Goal: Task Accomplishment & Management: Complete application form

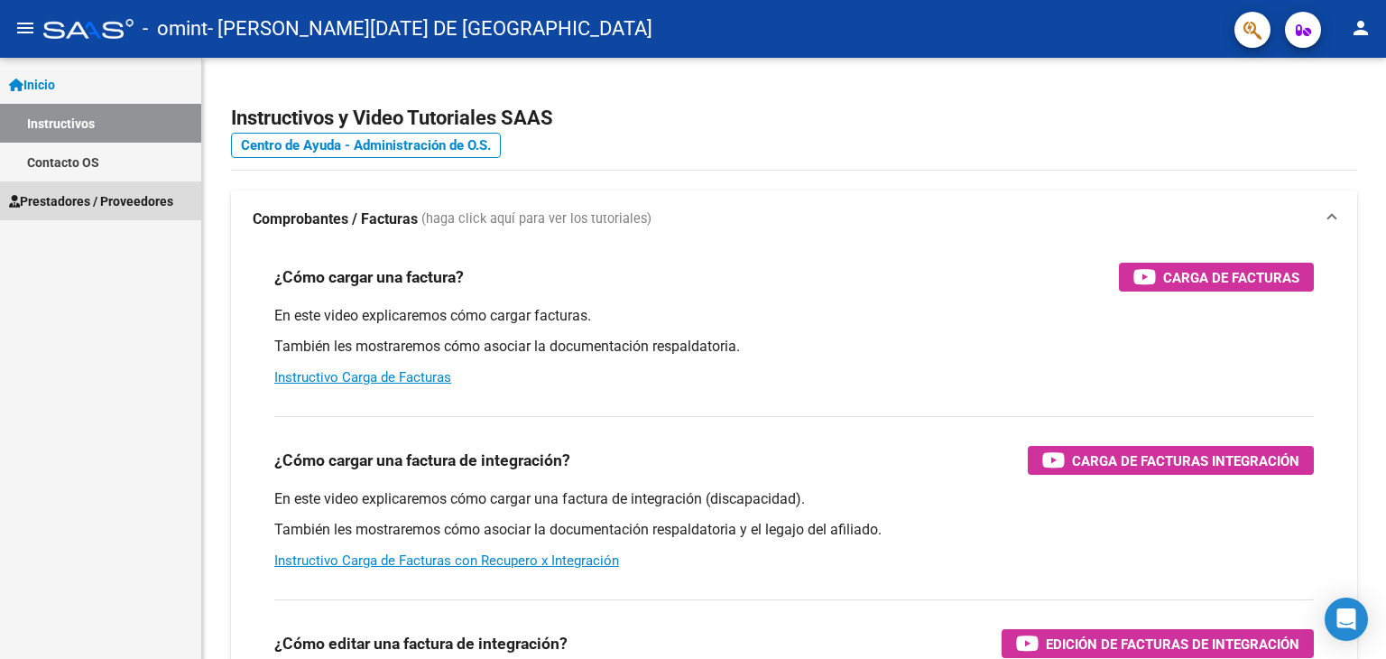
click at [72, 199] on span "Prestadores / Proveedores" at bounding box center [91, 201] width 164 height 20
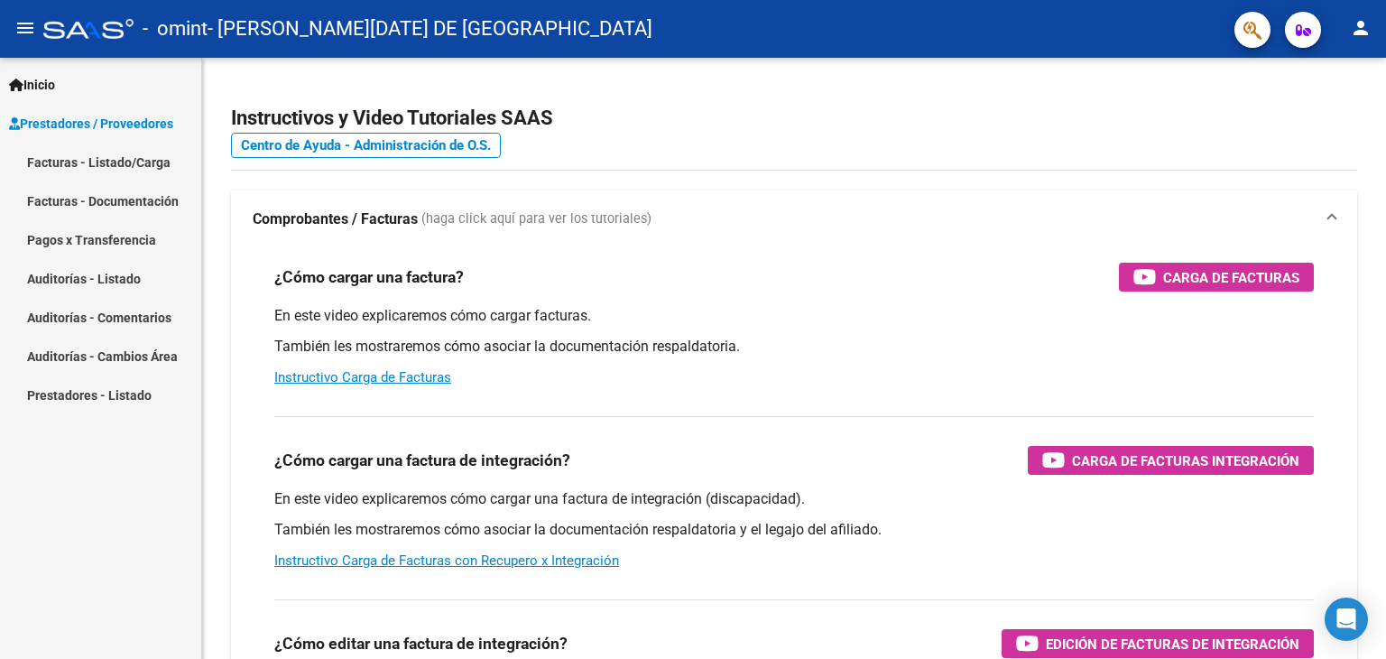
click at [112, 167] on link "Facturas - Listado/Carga" at bounding box center [100, 162] width 201 height 39
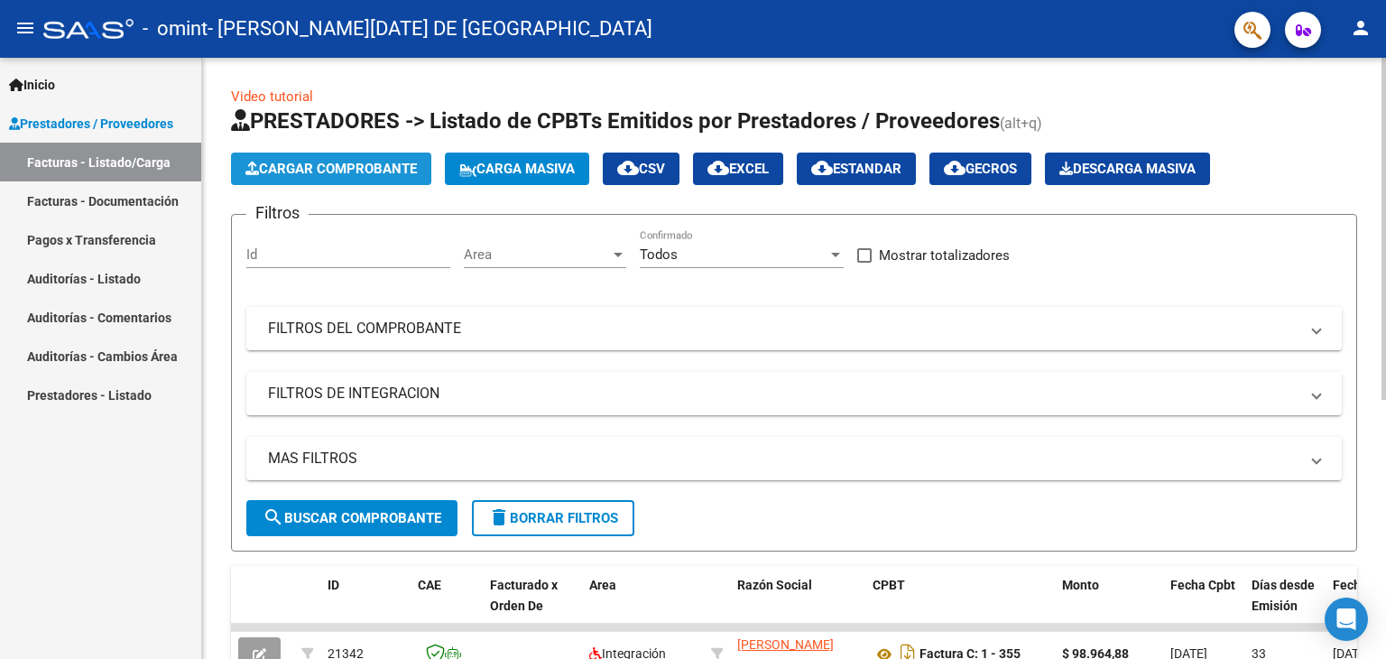
click at [368, 174] on span "Cargar Comprobante" at bounding box center [331, 169] width 171 height 16
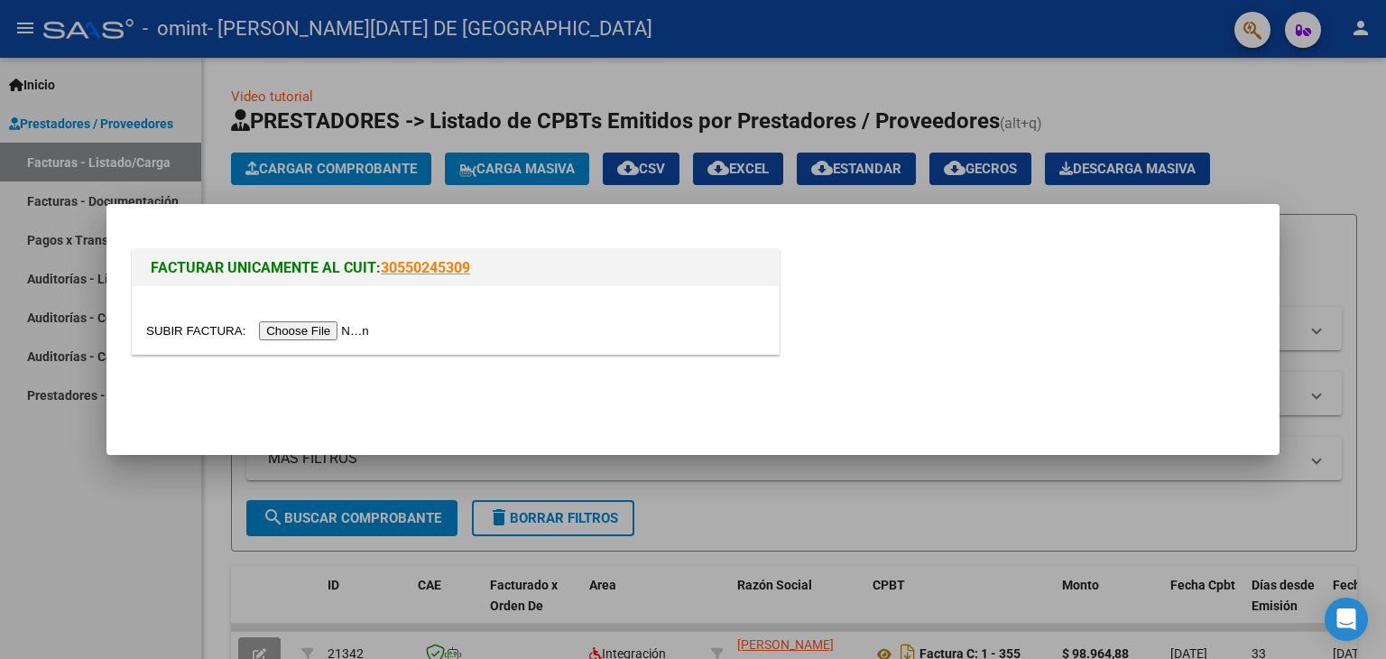
click at [1368, 109] on div at bounding box center [693, 329] width 1386 height 659
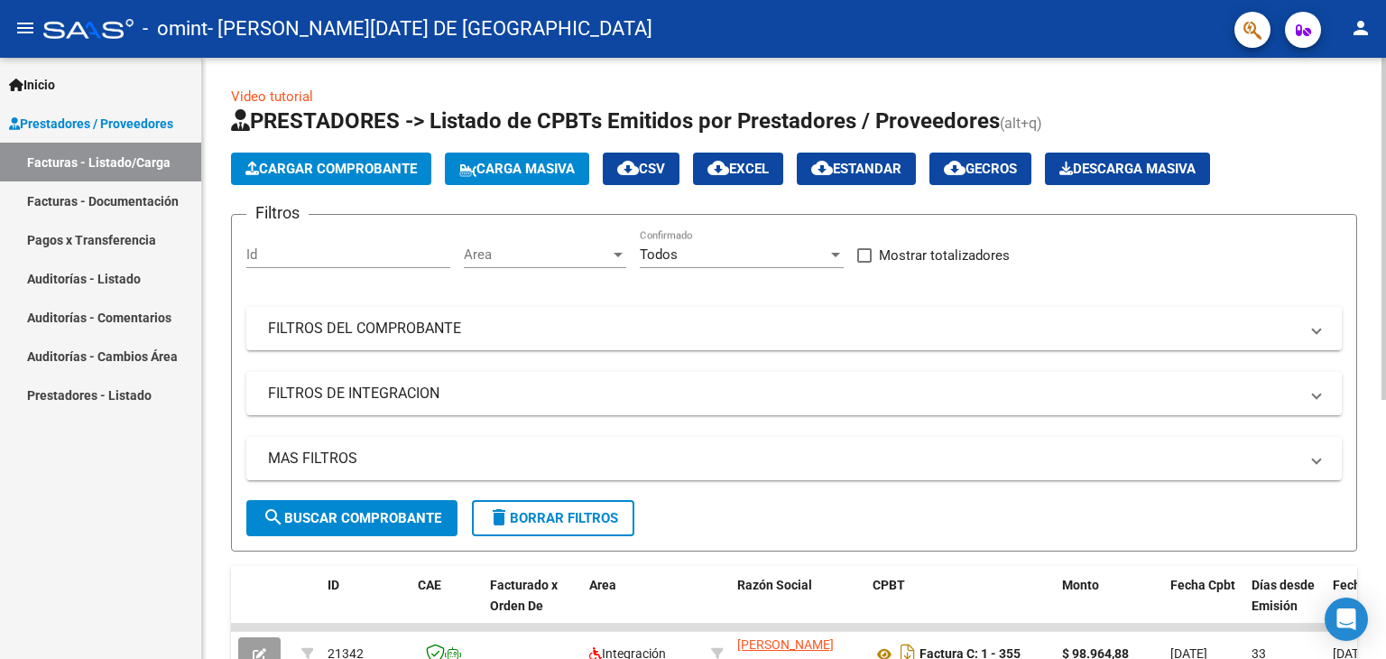
click at [1369, 172] on div "Video tutorial PRESTADORES -> Listado de CPBTs Emitidos por Prestadores / Prove…" at bounding box center [796, 580] width 1189 height 1044
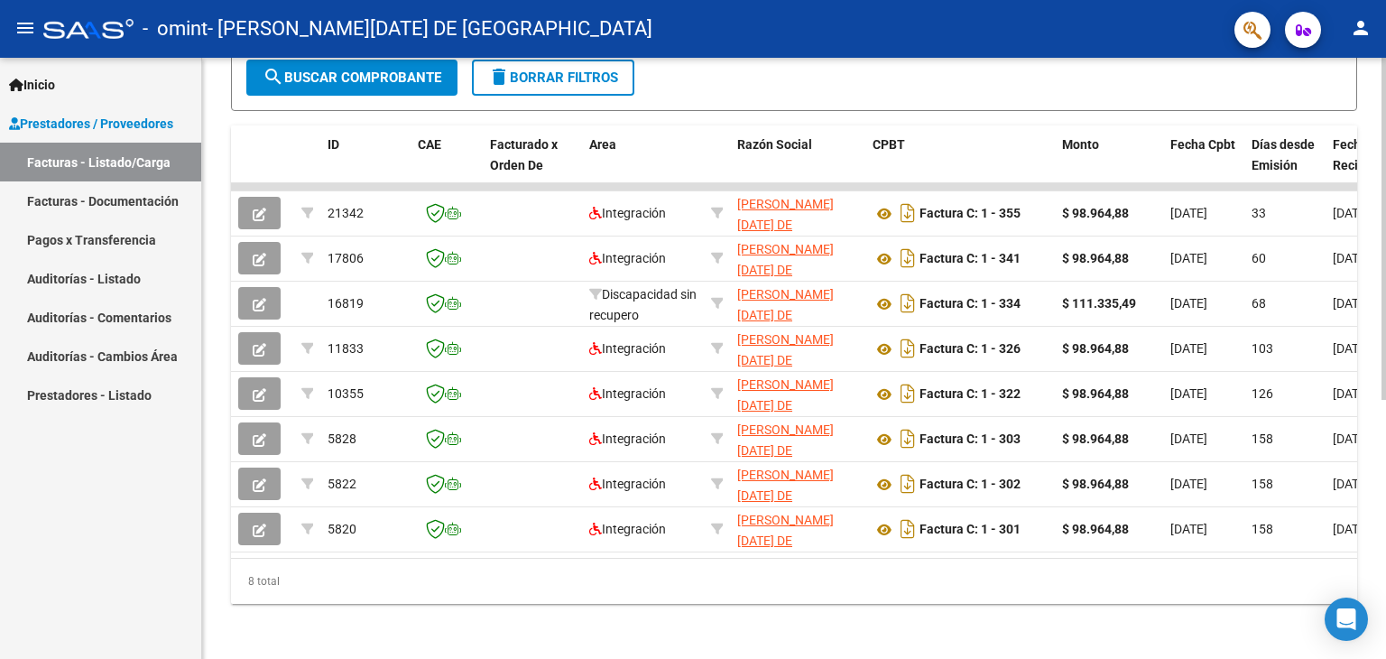
scroll to position [455, 0]
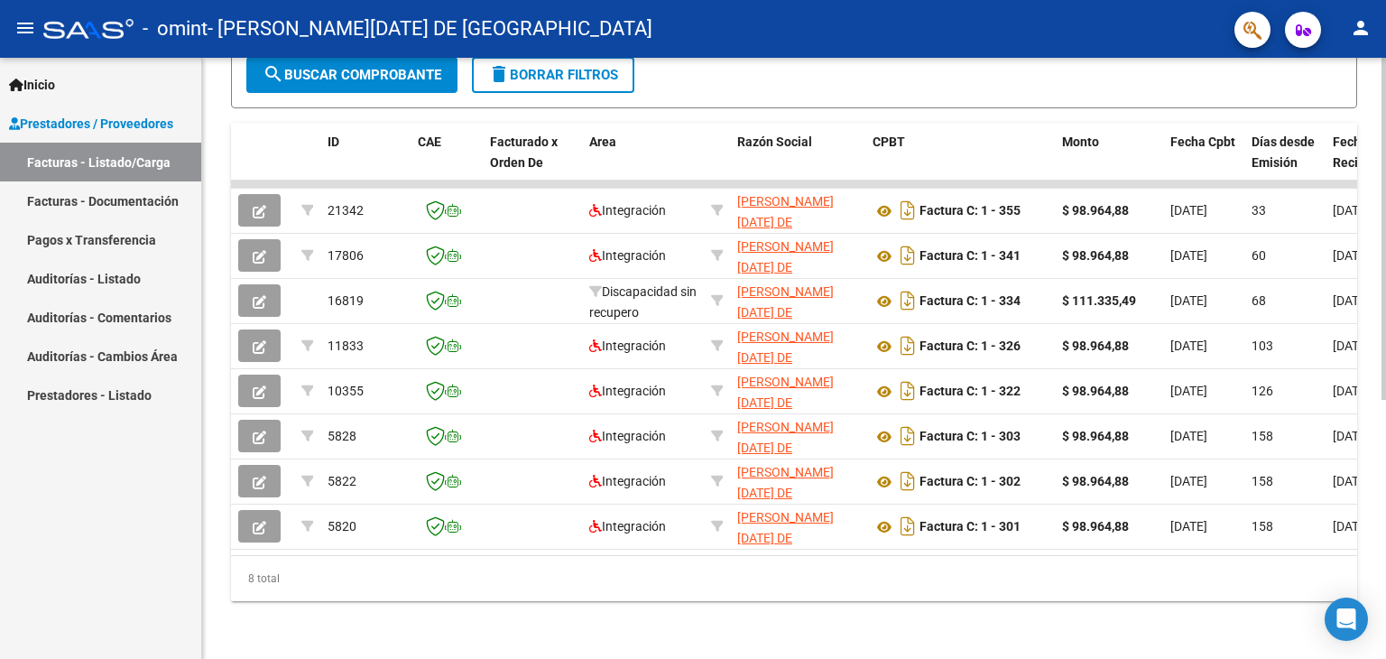
click at [1386, 447] on div at bounding box center [1384, 488] width 5 height 342
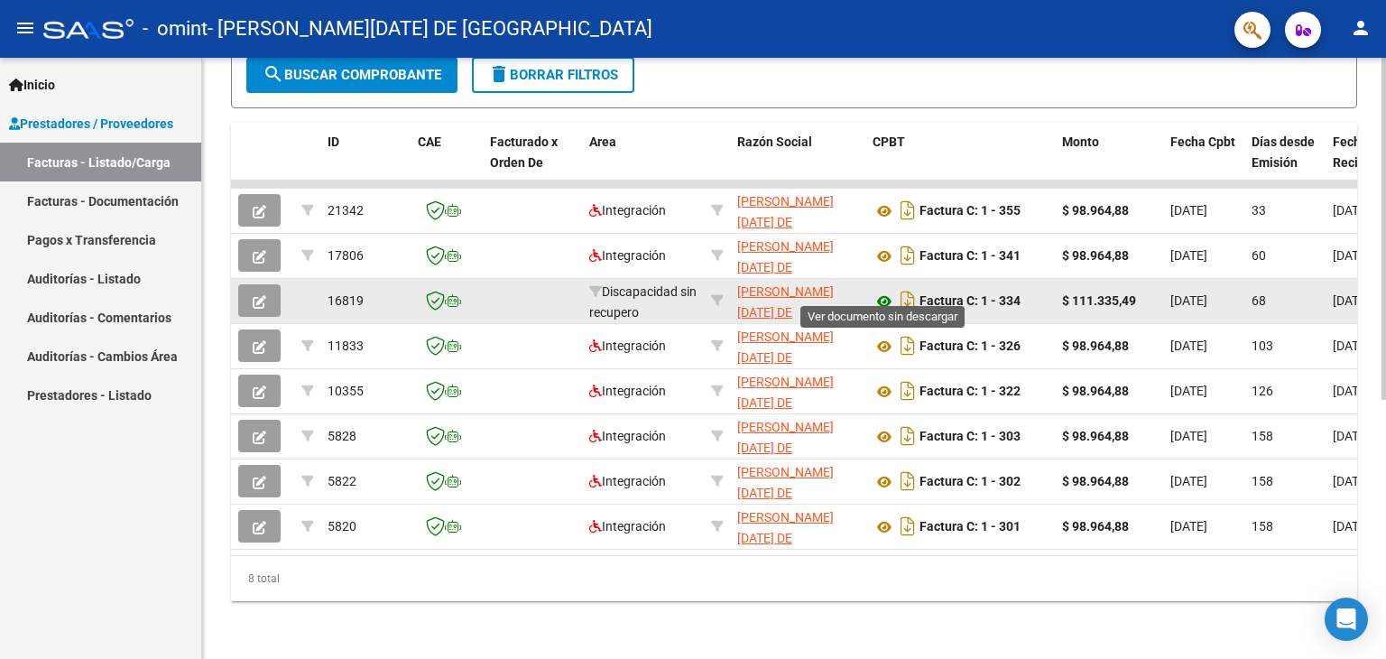
click at [885, 291] on icon at bounding box center [884, 302] width 23 height 22
click at [256, 295] on icon "button" at bounding box center [260, 302] width 14 height 14
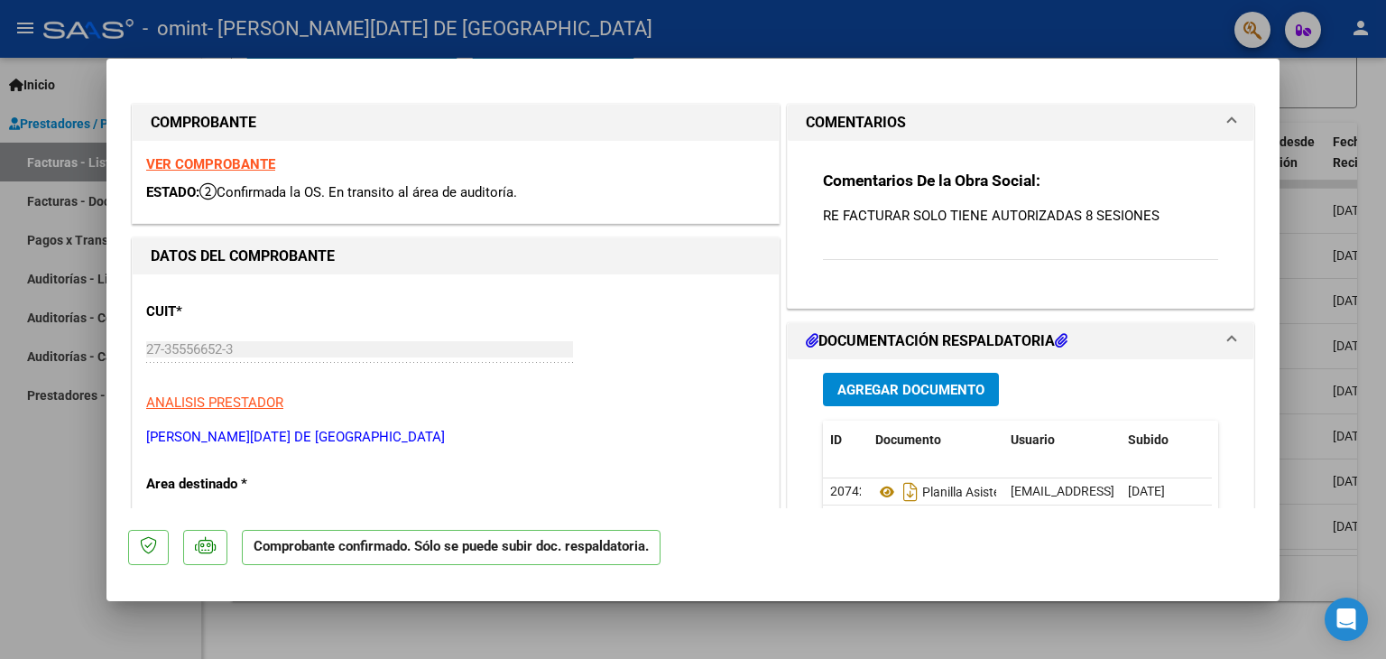
click at [1386, 74] on div at bounding box center [693, 329] width 1386 height 659
type input "$ 0,00"
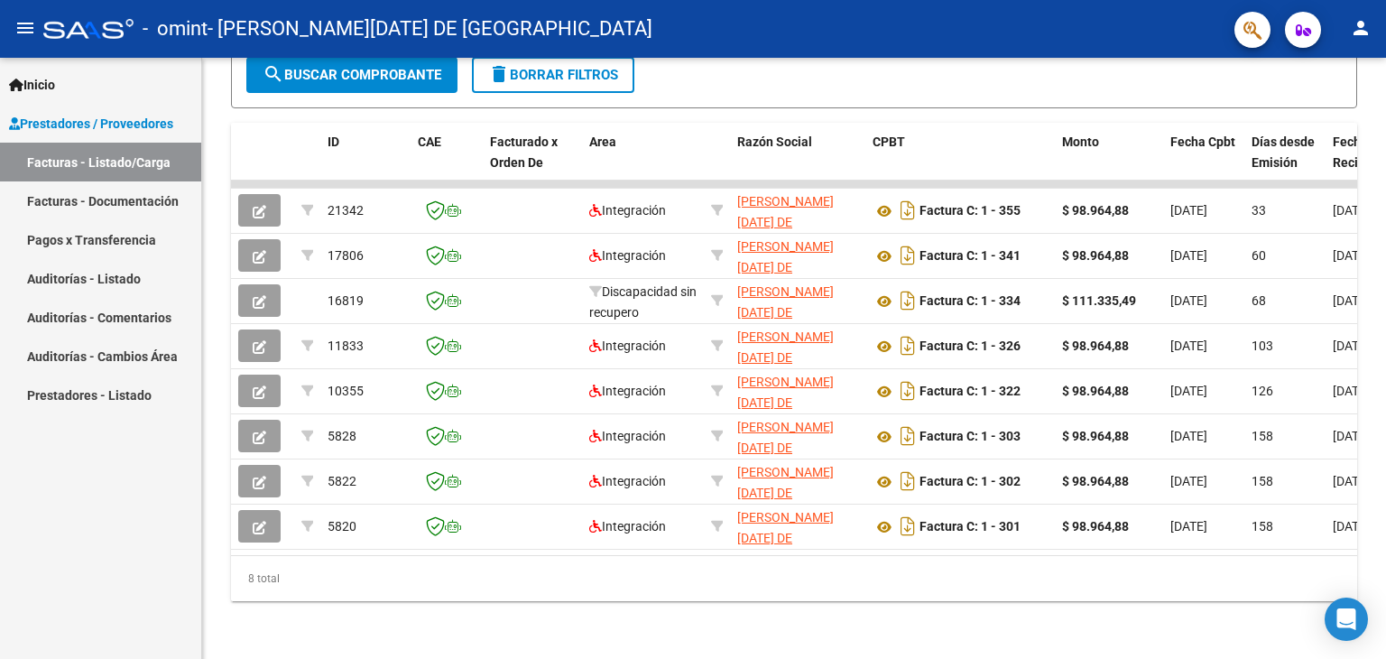
scroll to position [0, 0]
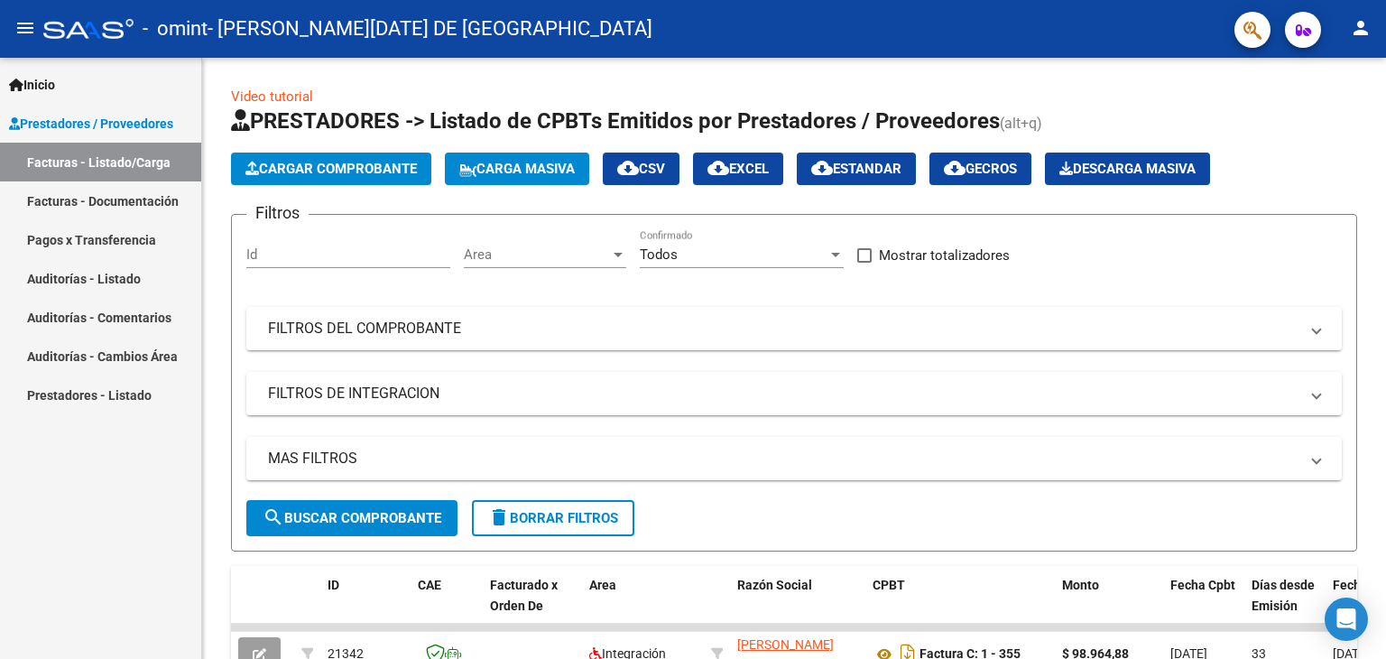
click at [1386, 74] on div at bounding box center [1384, 358] width 5 height 601
click at [330, 166] on span "Cargar Comprobante" at bounding box center [331, 169] width 171 height 16
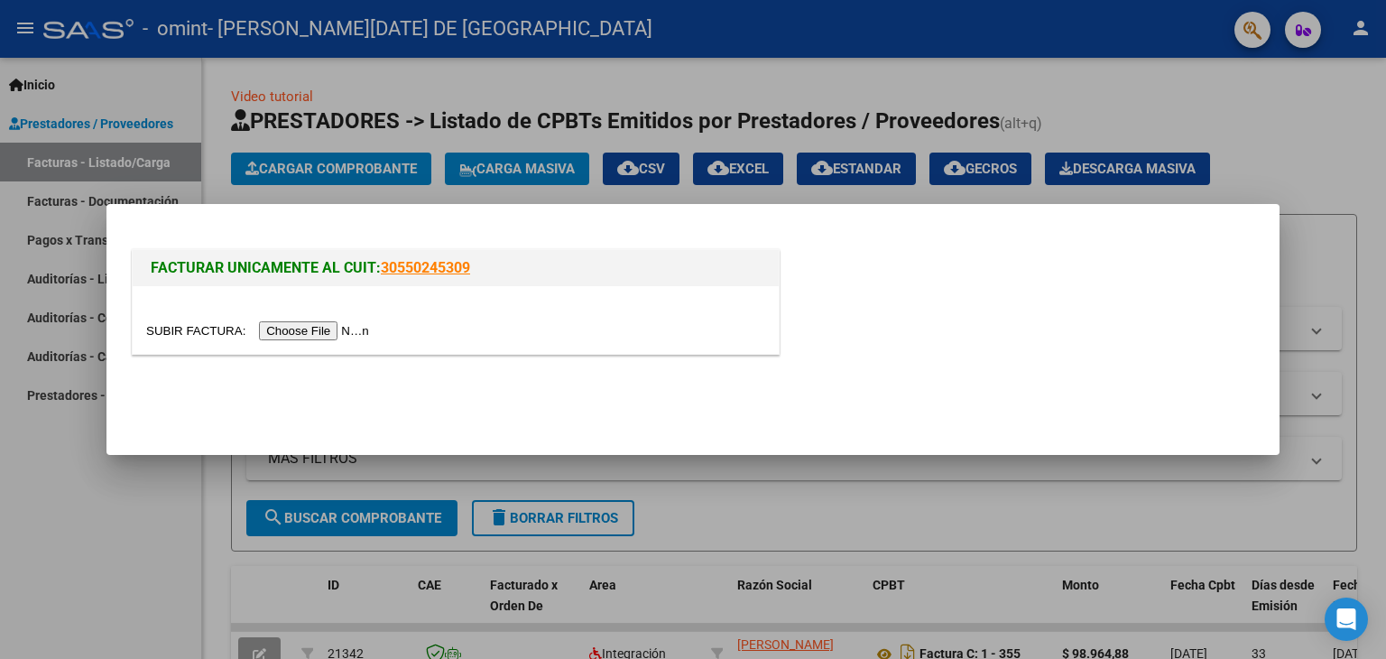
click at [355, 329] on input "file" at bounding box center [260, 330] width 228 height 19
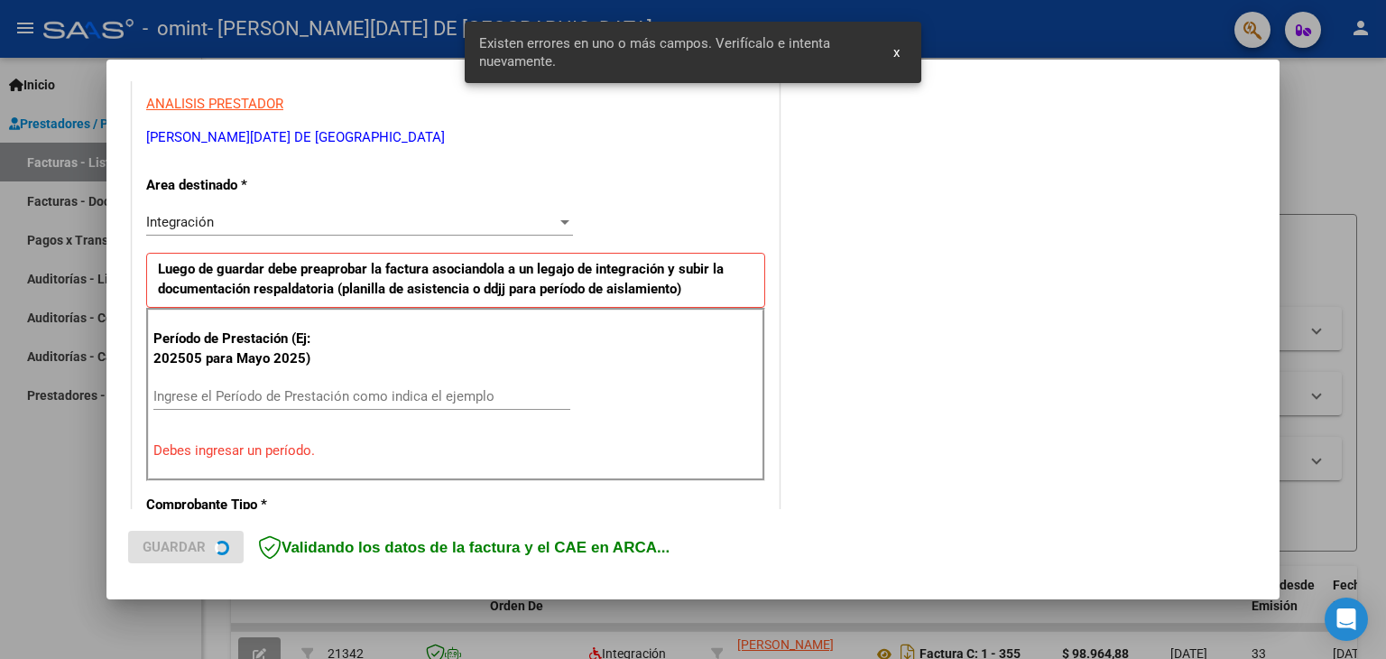
scroll to position [379, 0]
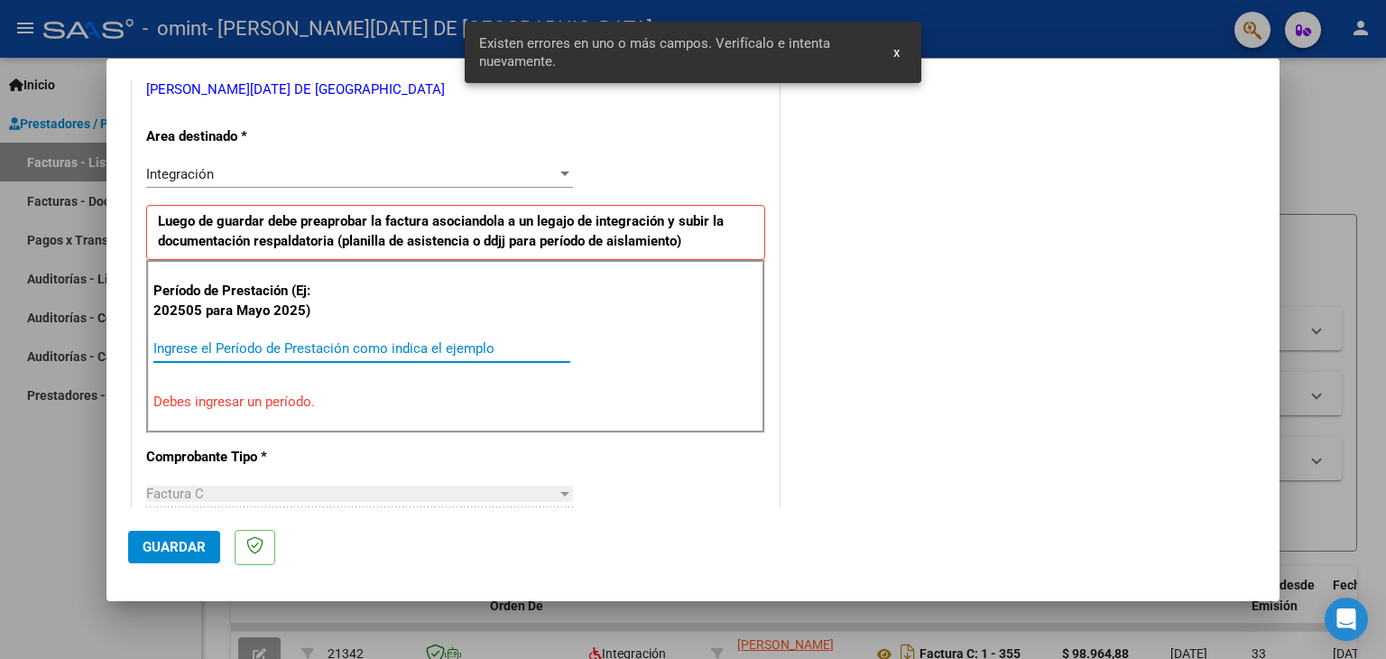
click at [345, 348] on input "Ingrese el Período de Prestación como indica el ejemplo" at bounding box center [361, 348] width 417 height 16
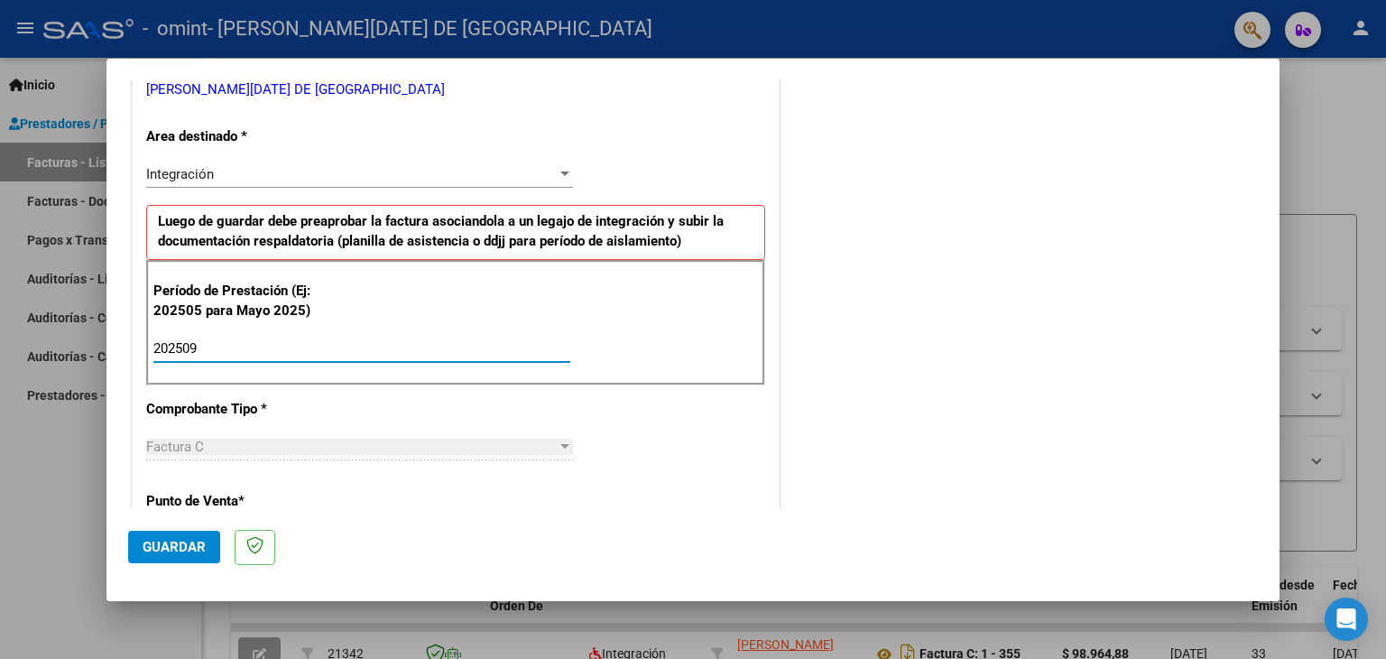
type input "202509"
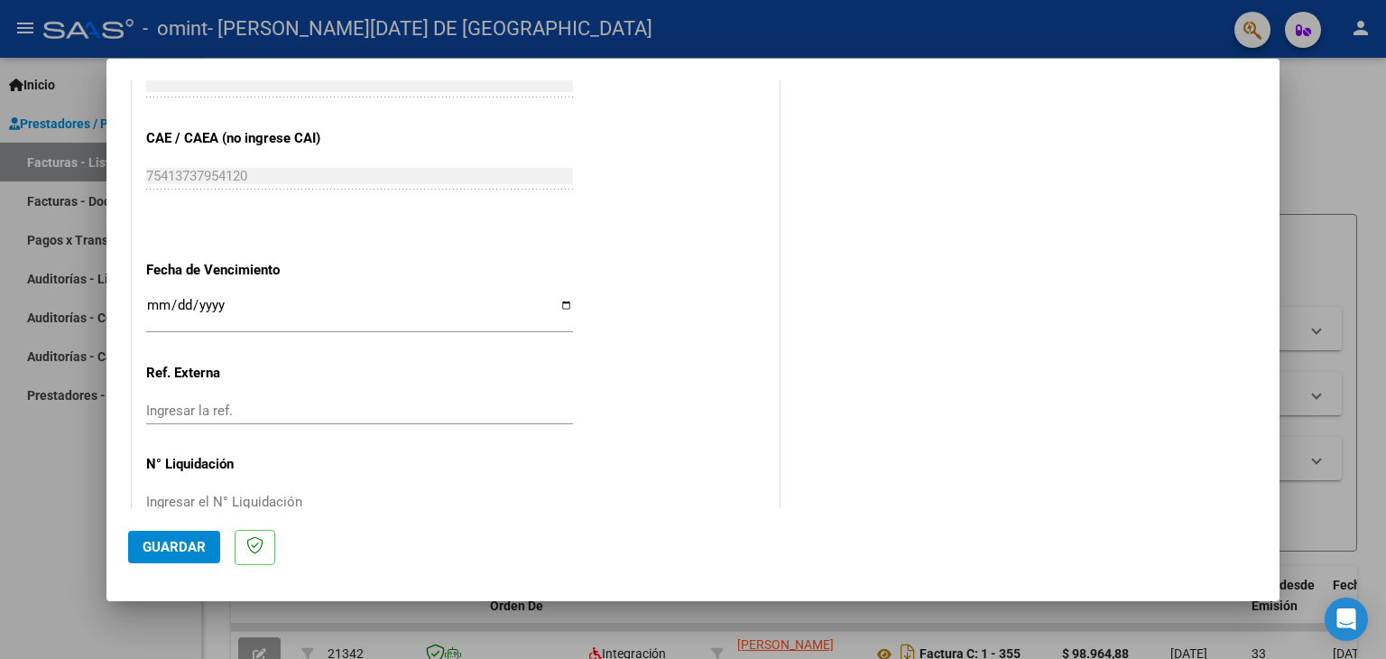
scroll to position [1158, 0]
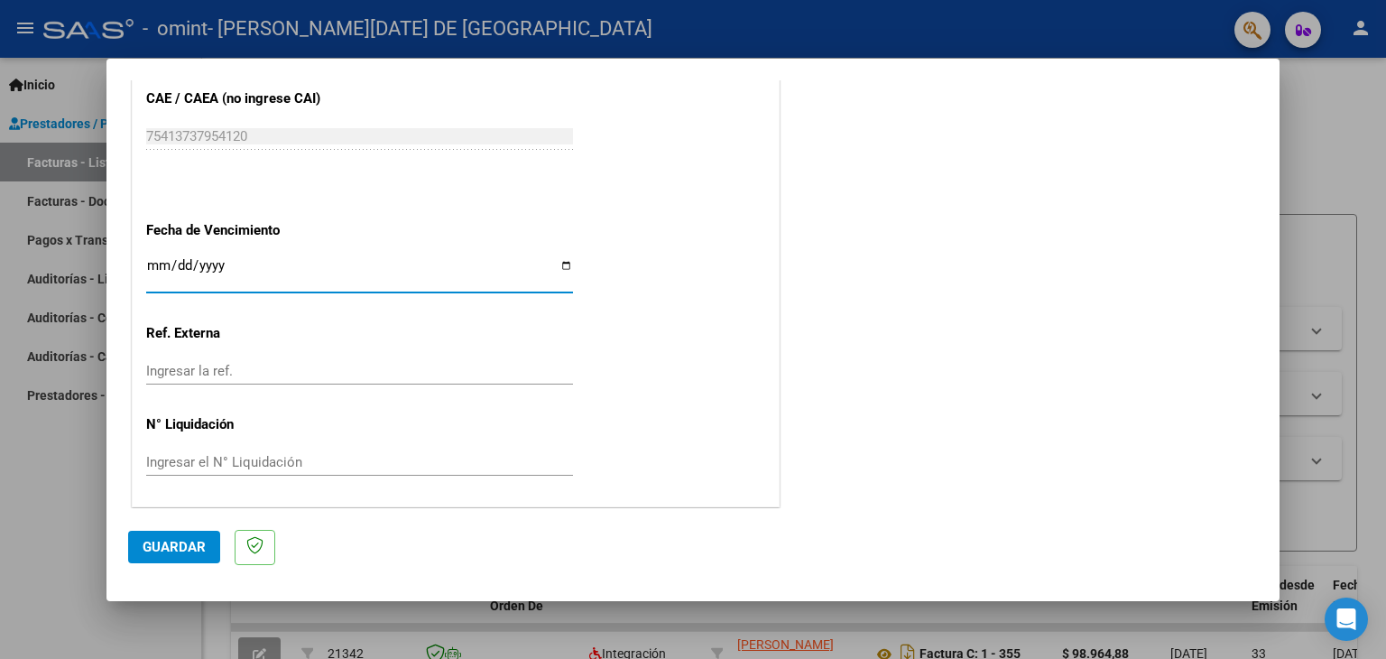
click at [558, 265] on input "Ingresar la fecha" at bounding box center [359, 272] width 427 height 29
type input "[DATE]"
click at [167, 550] on span "Guardar" at bounding box center [174, 547] width 63 height 16
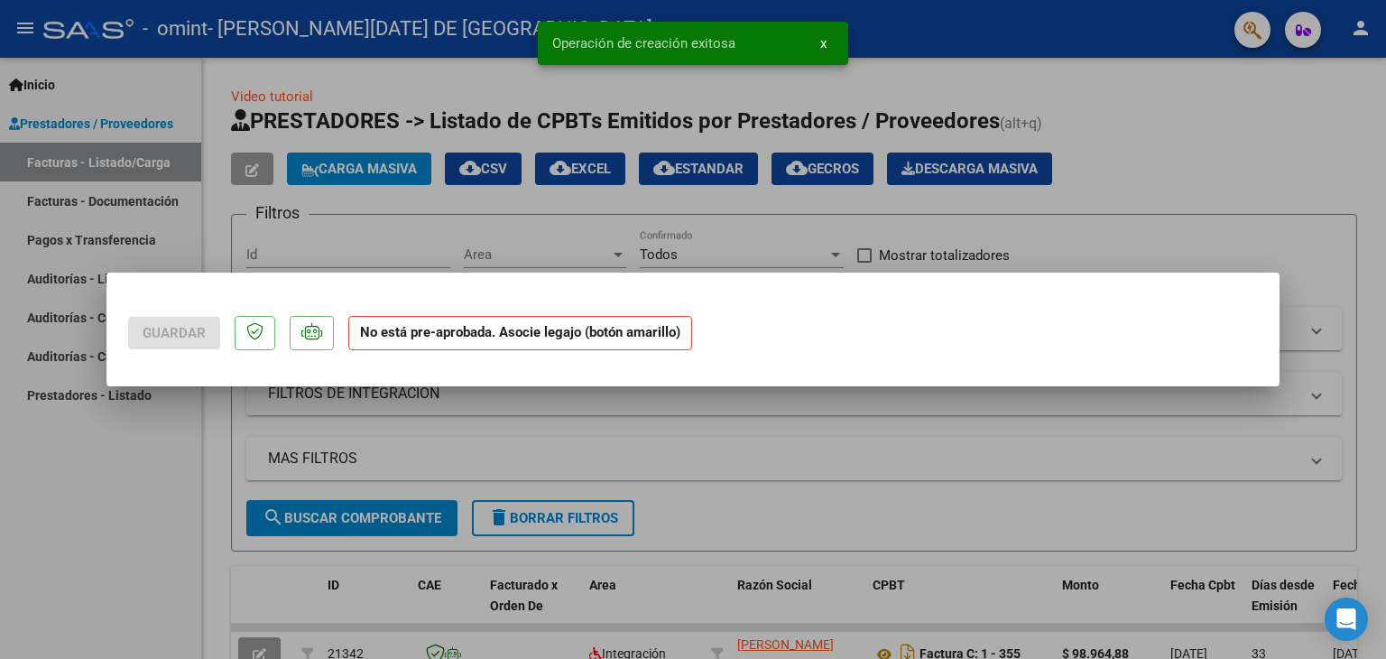
scroll to position [0, 0]
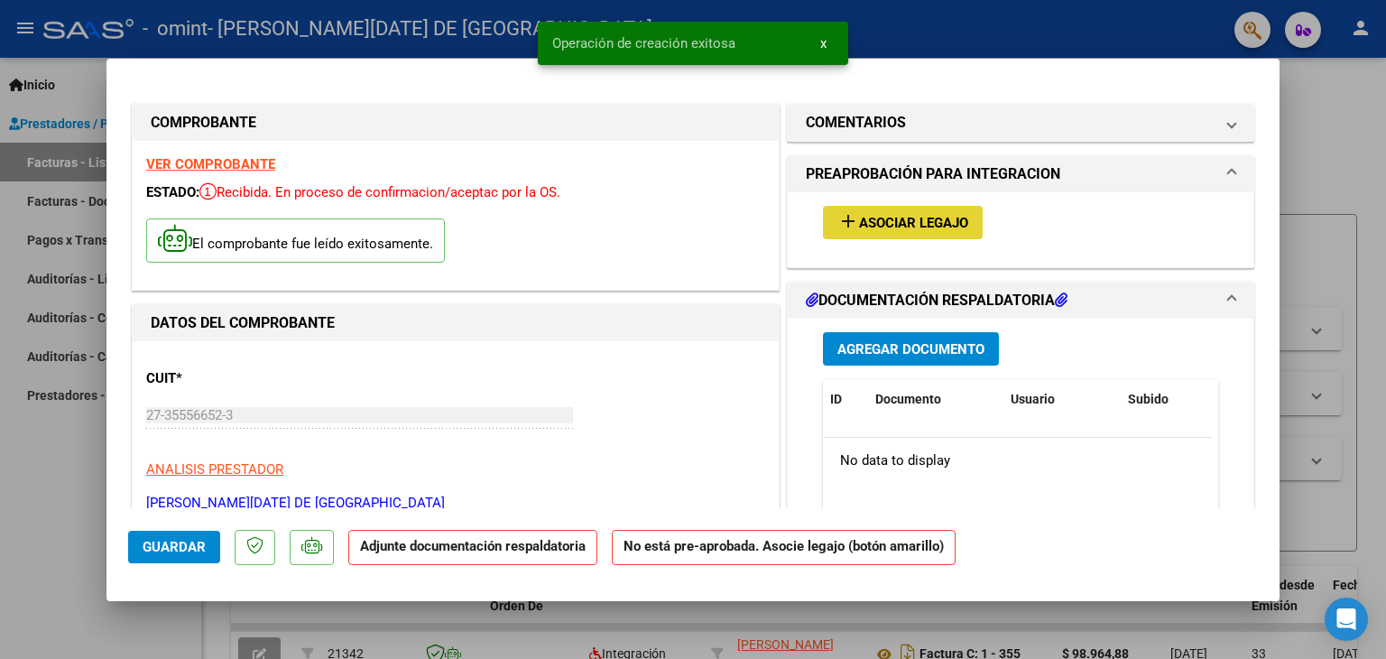
click at [903, 217] on span "Asociar Legajo" at bounding box center [913, 223] width 109 height 16
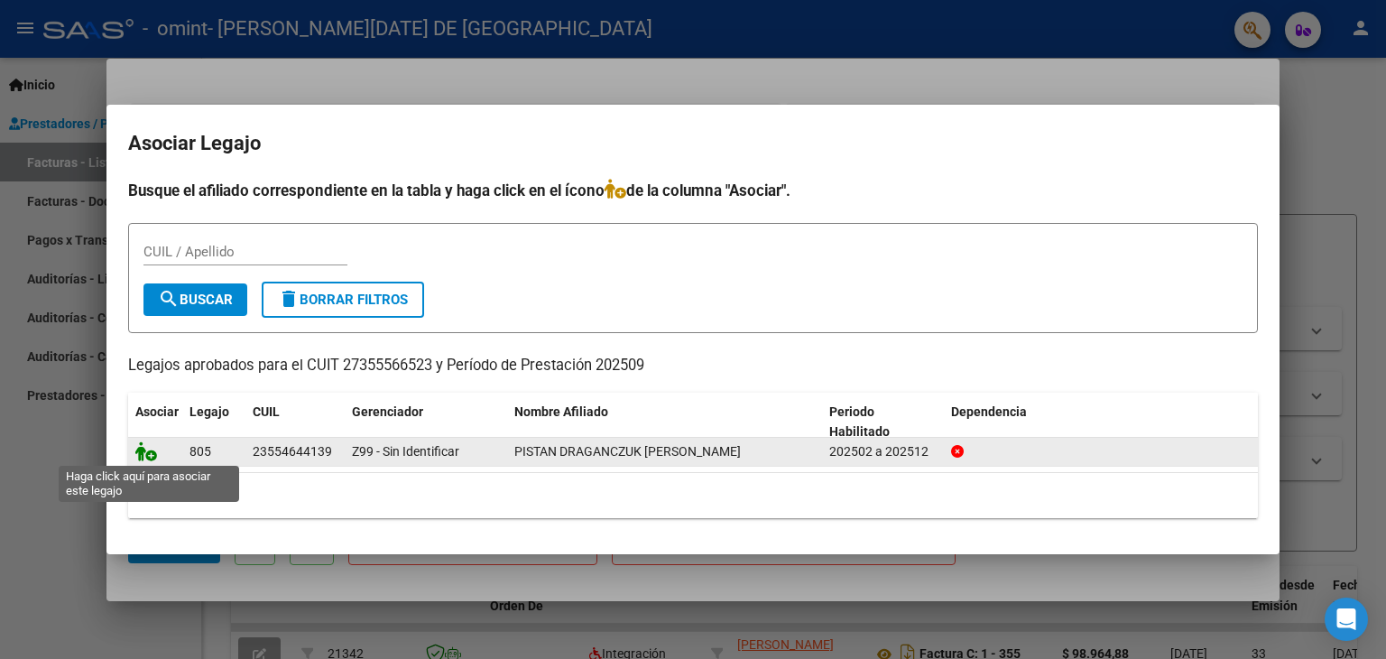
click at [143, 453] on icon at bounding box center [146, 451] width 22 height 20
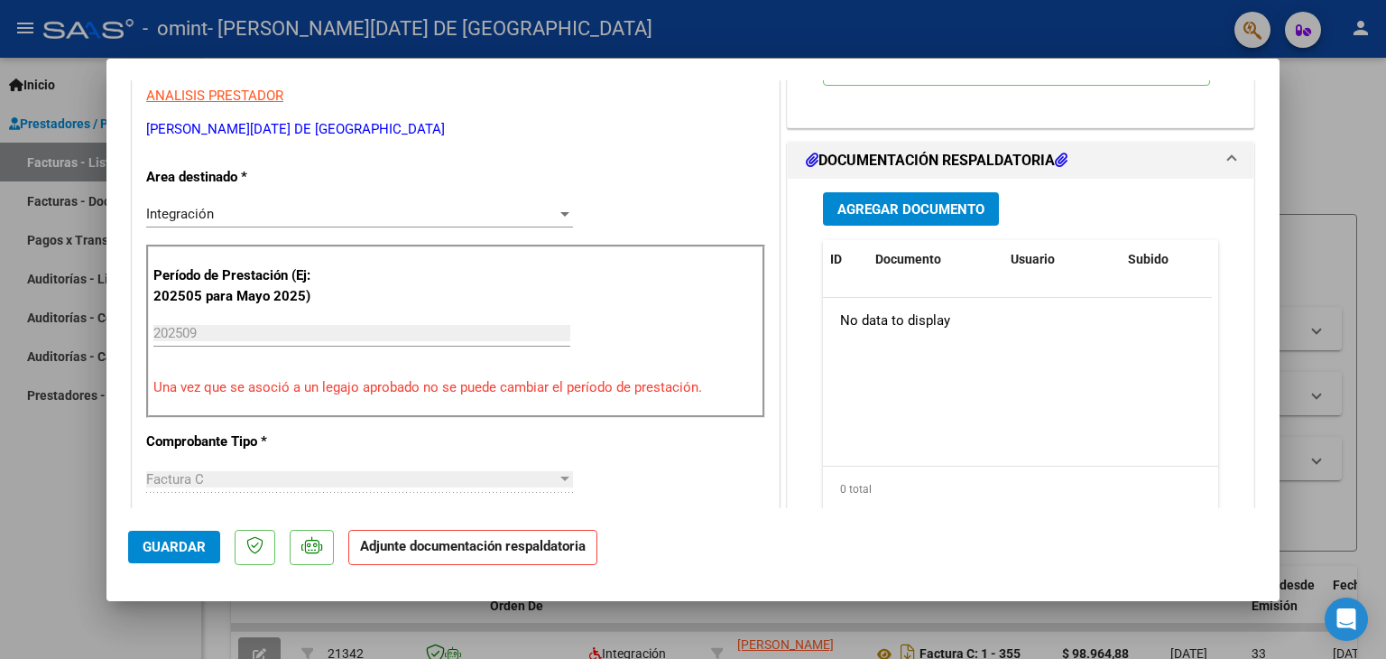
scroll to position [371, 0]
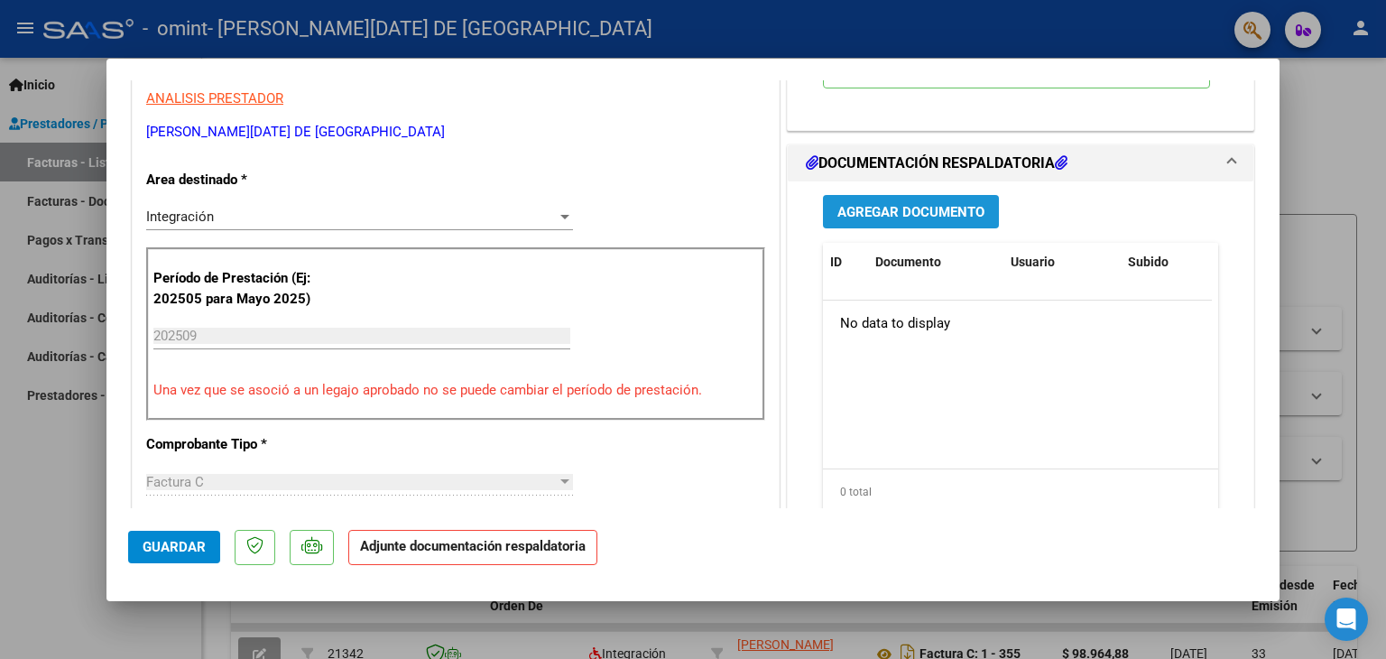
click at [873, 220] on span "Agregar Documento" at bounding box center [911, 212] width 147 height 16
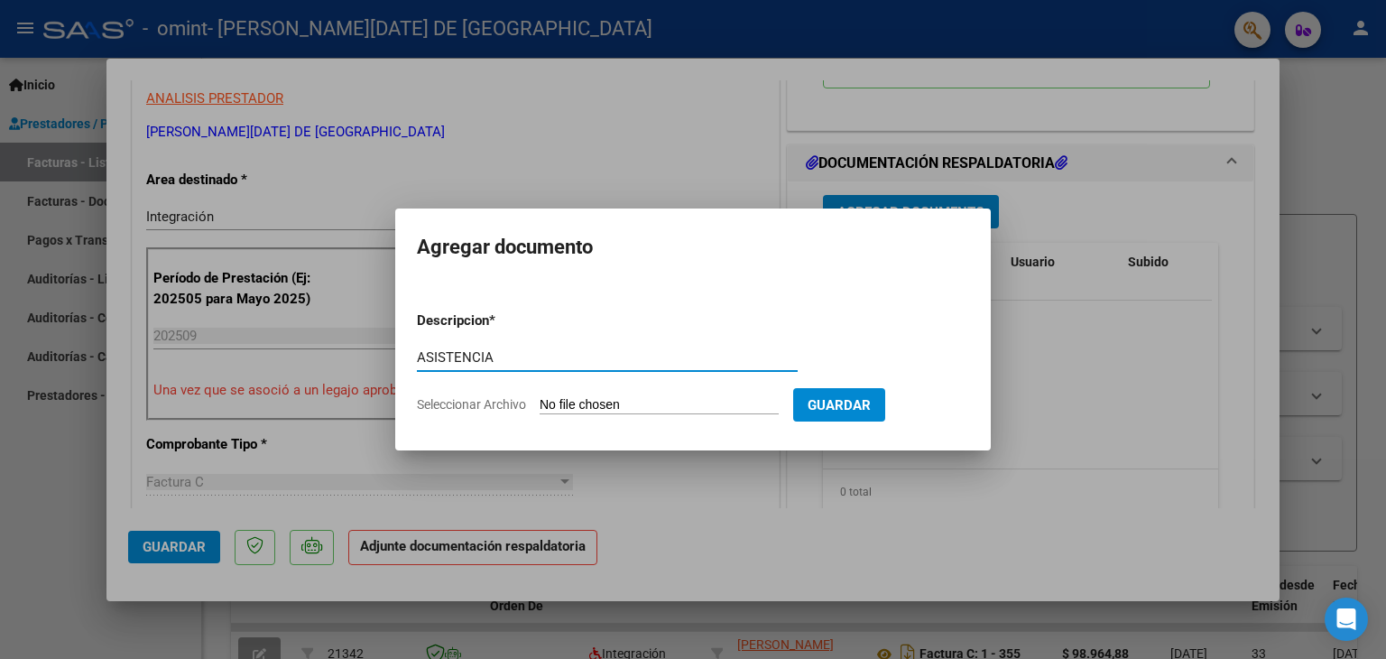
type input "ASISTENCIA"
click at [859, 409] on span "Guardar" at bounding box center [839, 405] width 63 height 16
click at [589, 400] on input "Seleccionar Archivo" at bounding box center [659, 405] width 239 height 17
type input "C:\fakepath\Documento - 2025-10-13T144003.144.pdf"
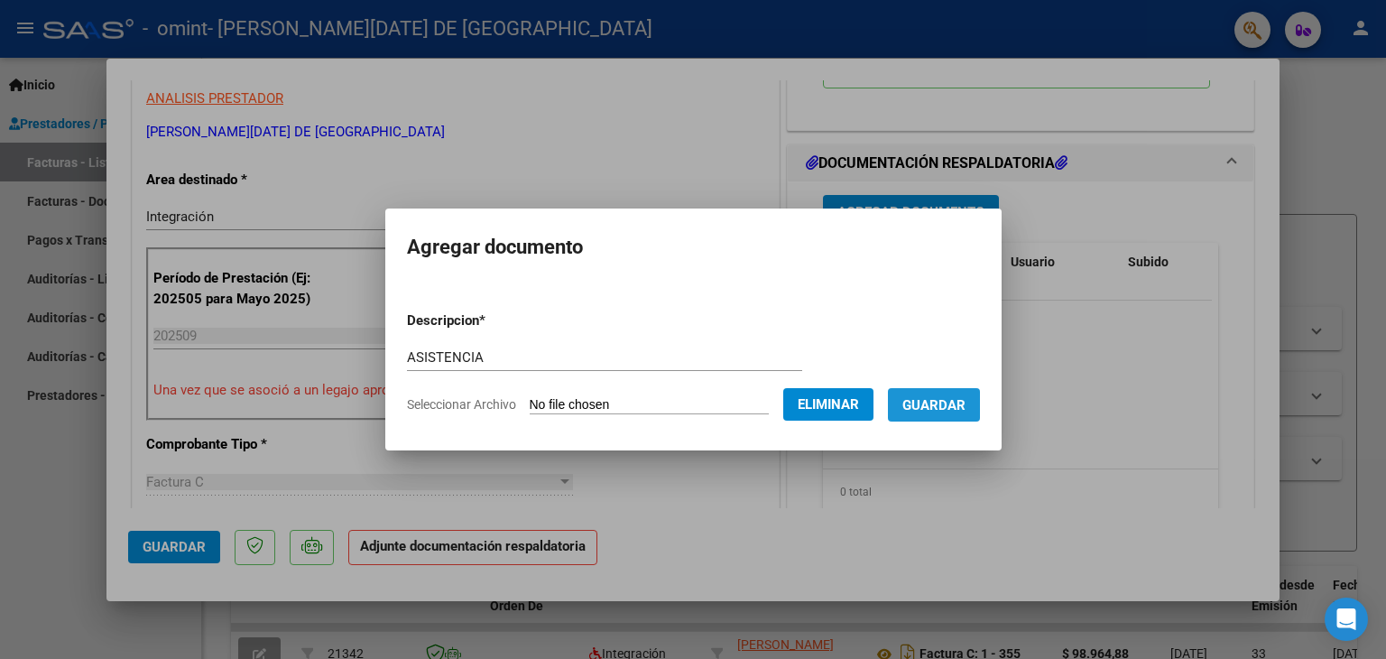
click at [960, 406] on span "Guardar" at bounding box center [934, 405] width 63 height 16
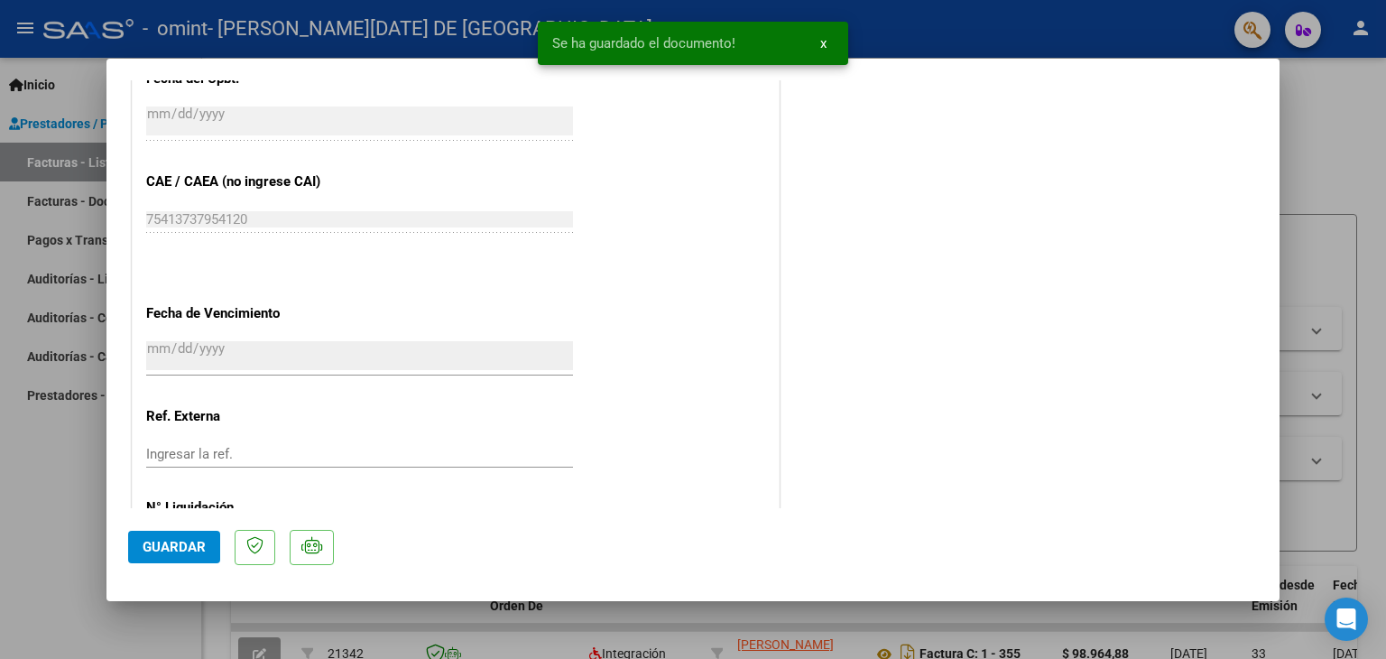
scroll to position [1185, 0]
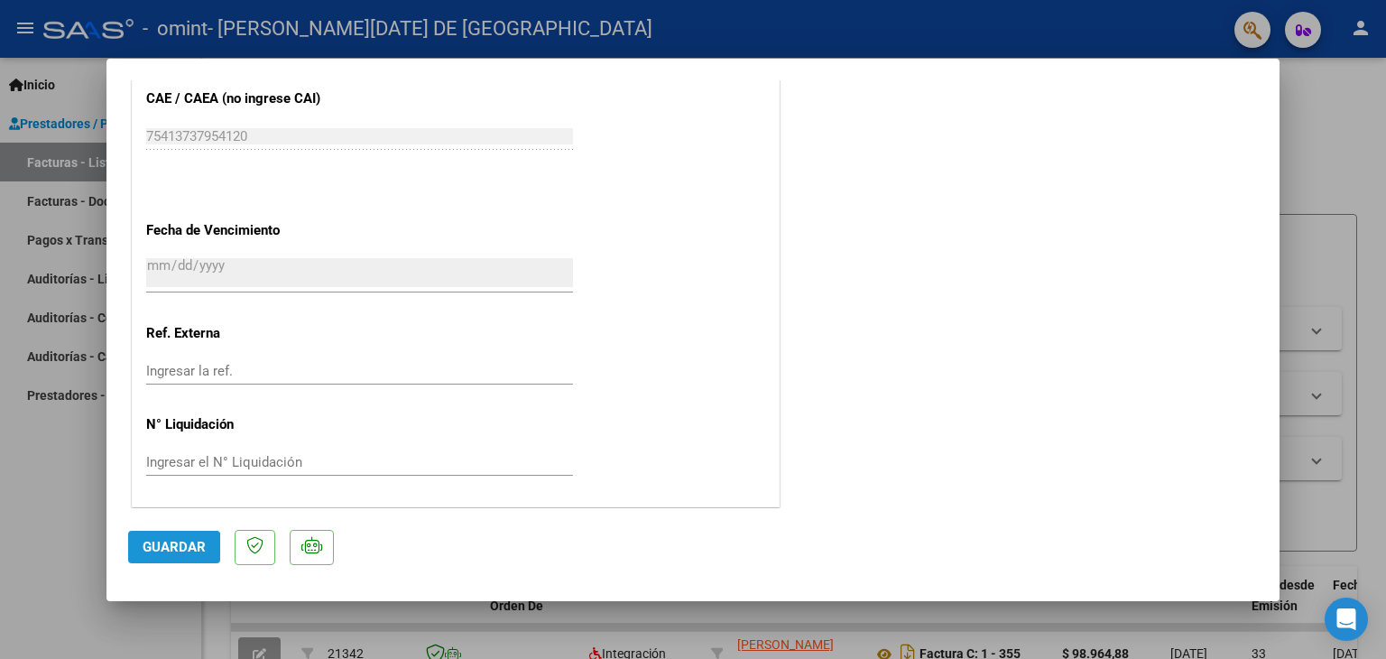
click at [151, 551] on span "Guardar" at bounding box center [174, 547] width 63 height 16
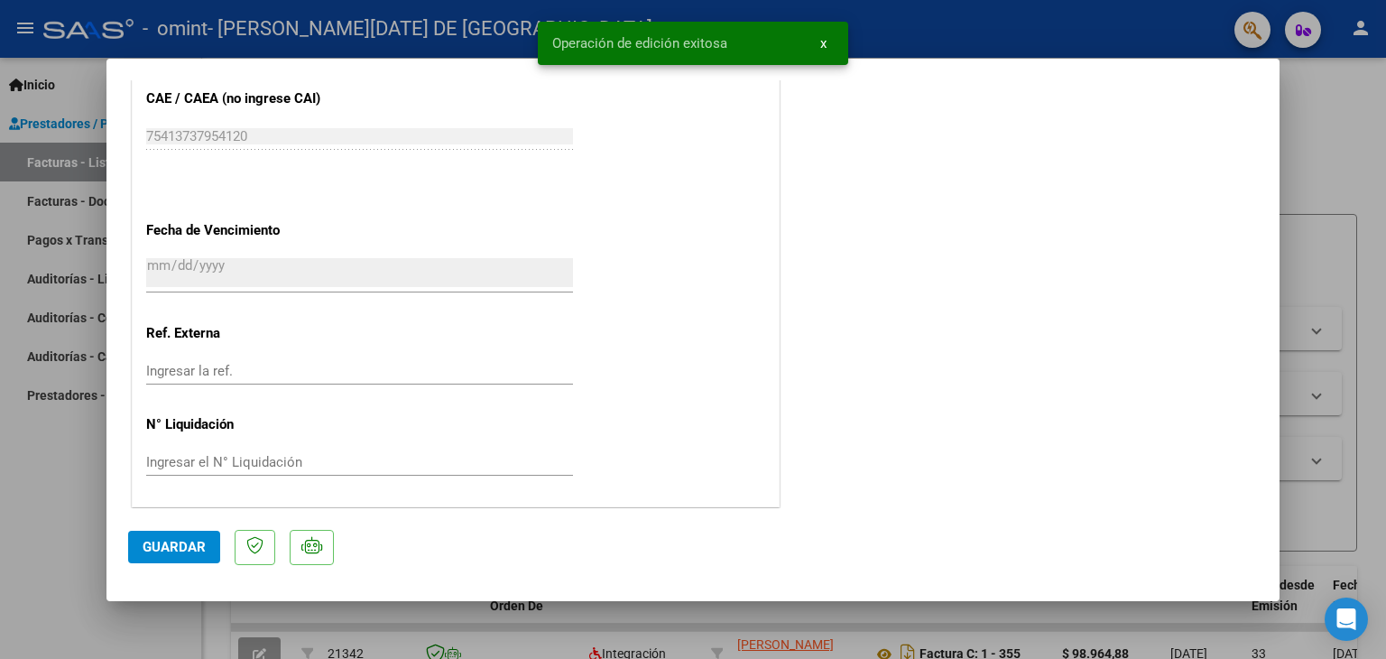
click at [1343, 119] on div at bounding box center [693, 329] width 1386 height 659
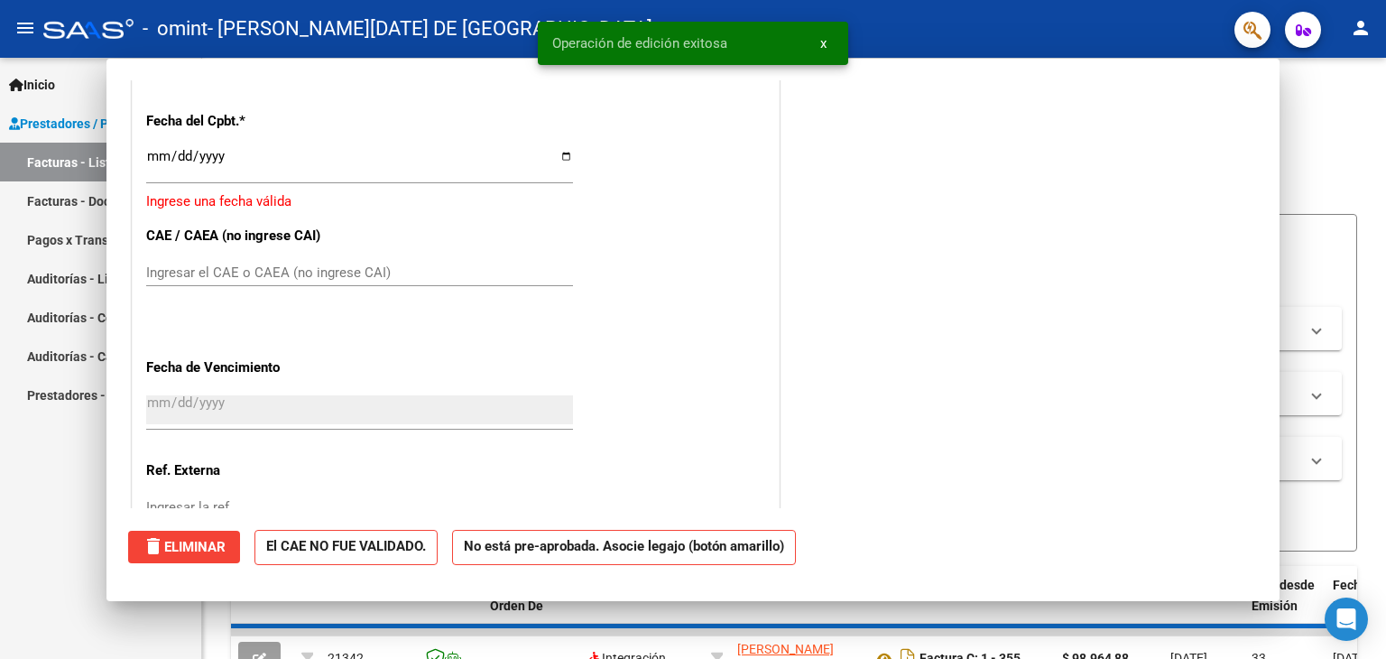
scroll to position [0, 0]
